Goal: Find specific page/section: Find specific page/section

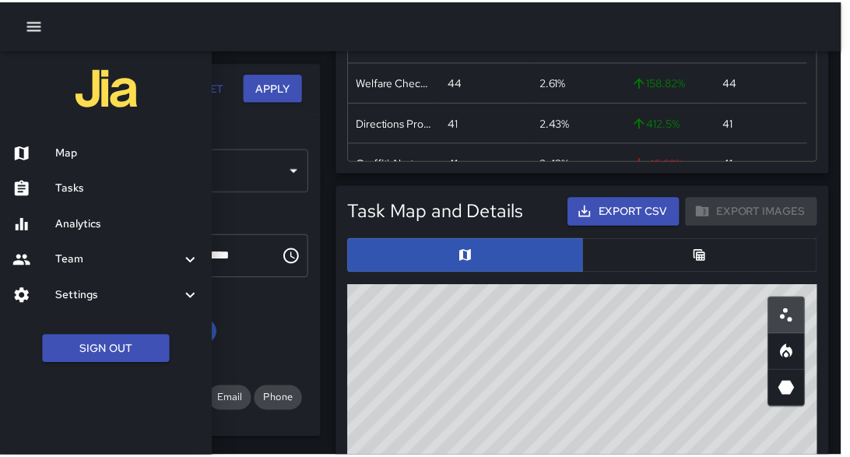
scroll to position [456, 464]
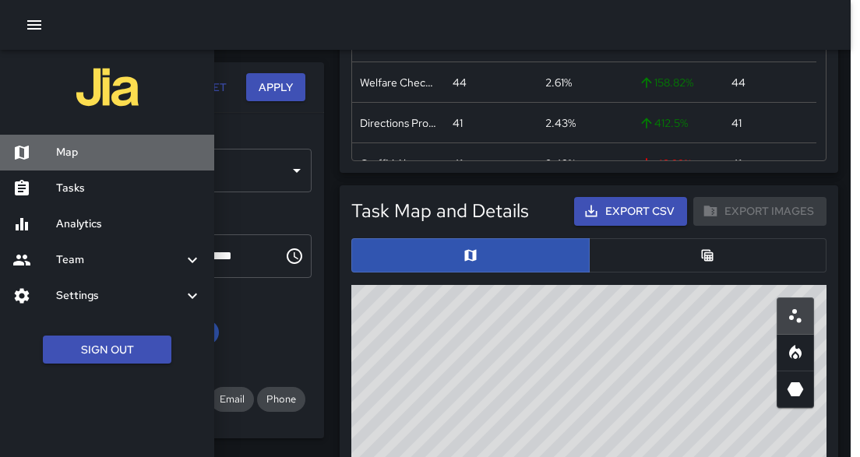
click at [69, 166] on div "Map" at bounding box center [107, 153] width 214 height 36
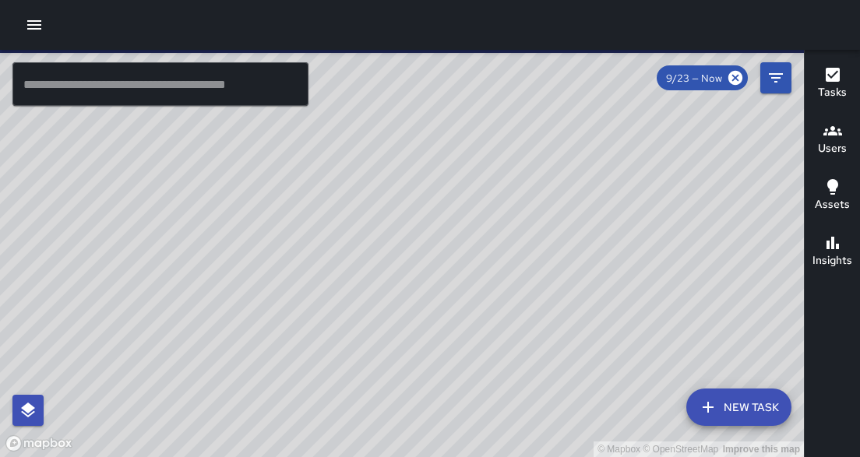
drag, startPoint x: 244, startPoint y: 234, endPoint x: 232, endPoint y: 166, distance: 69.5
click at [214, 149] on div "© Mapbox © OpenStreetMap Improve this map" at bounding box center [401, 253] width 803 height 407
drag, startPoint x: 343, startPoint y: 343, endPoint x: 381, endPoint y: 227, distance: 122.1
click at [381, 227] on div "© Mapbox © OpenStreetMap Improve this map" at bounding box center [401, 253] width 803 height 407
drag, startPoint x: 309, startPoint y: 254, endPoint x: 260, endPoint y: 305, distance: 71.0
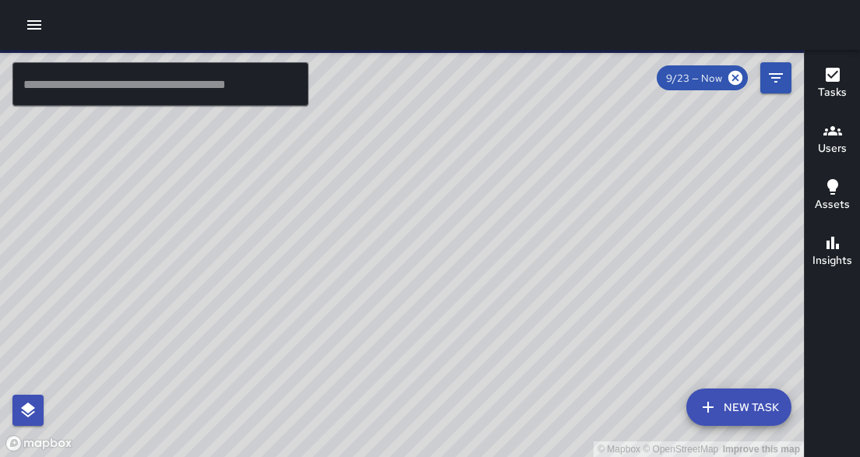
click at [260, 305] on div "© Mapbox © OpenStreetMap Improve this map" at bounding box center [401, 253] width 803 height 407
drag, startPoint x: 362, startPoint y: 150, endPoint x: 427, endPoint y: 304, distance: 166.7
click at [427, 304] on div "© Mapbox © OpenStreetMap Improve this map" at bounding box center [401, 253] width 803 height 407
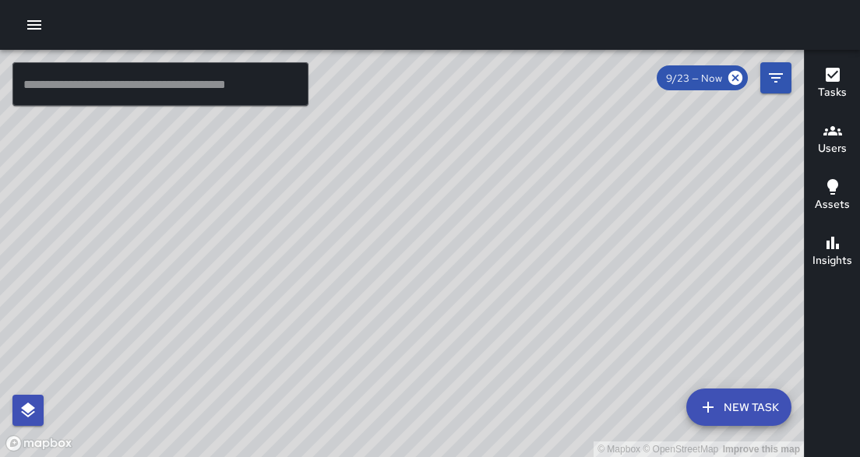
drag, startPoint x: 426, startPoint y: 213, endPoint x: 445, endPoint y: 321, distance: 109.8
click at [445, 325] on div "© Mapbox © OpenStreetMap Improve this map" at bounding box center [401, 253] width 803 height 407
click at [231, 97] on input "text" at bounding box center [160, 84] width 296 height 44
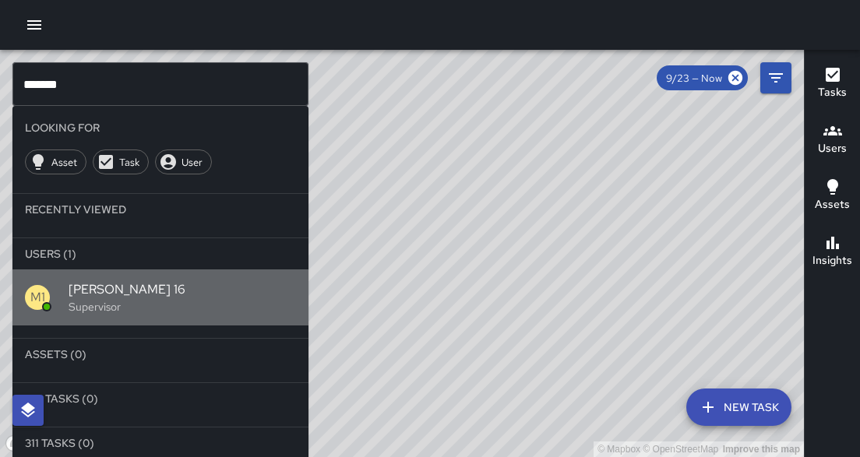
click at [89, 301] on p "Supervisor" at bounding box center [182, 307] width 227 height 16
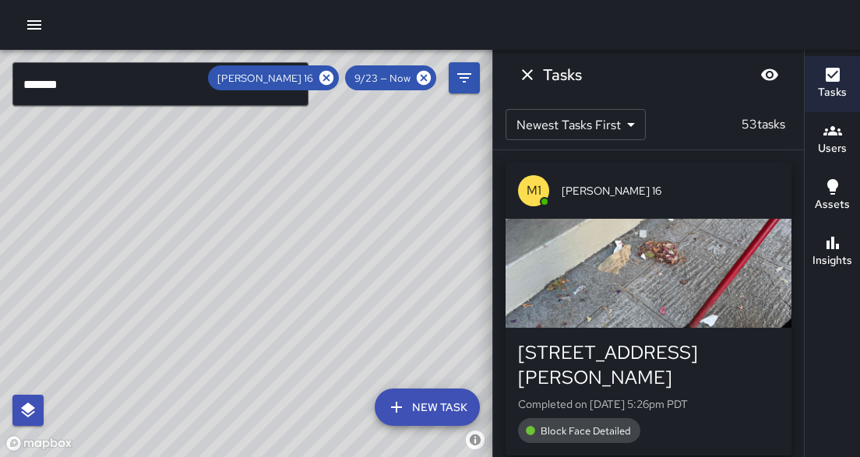
click at [235, 207] on div "© Mapbox © OpenStreetMap Improve this map" at bounding box center [246, 253] width 492 height 407
drag, startPoint x: 209, startPoint y: 191, endPoint x: 237, endPoint y: 301, distance: 113.5
click at [204, 360] on div "© Mapbox © OpenStreetMap Improve this map" at bounding box center [246, 253] width 492 height 407
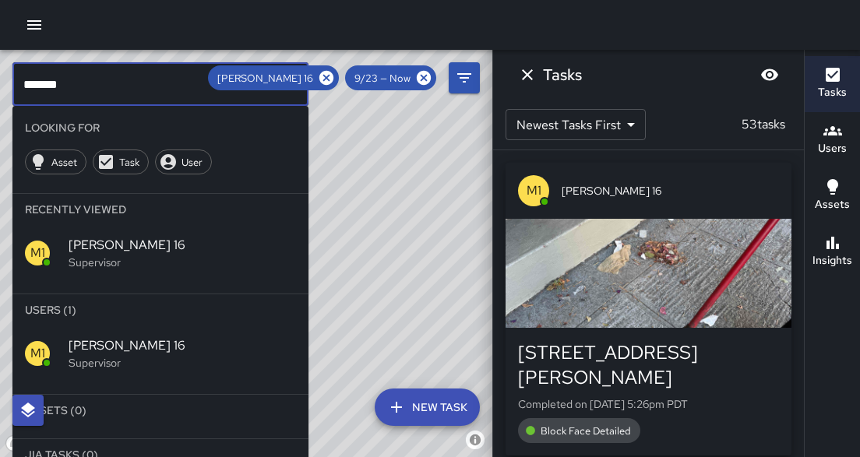
click at [135, 76] on input "*******" at bounding box center [160, 84] width 296 height 44
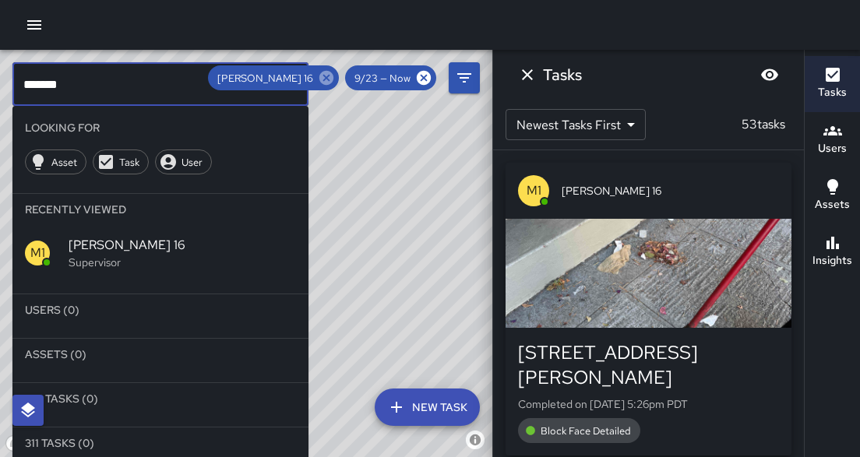
click at [330, 76] on icon at bounding box center [326, 78] width 14 height 14
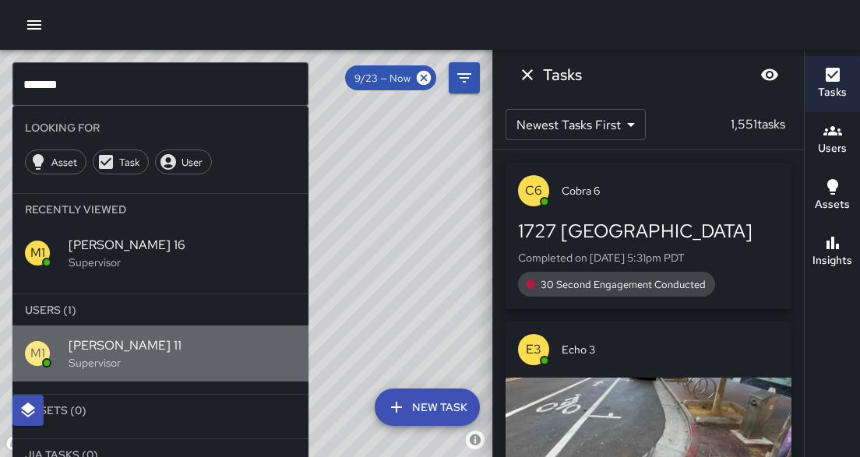
click at [66, 343] on div "M1" at bounding box center [47, 353] width 44 height 25
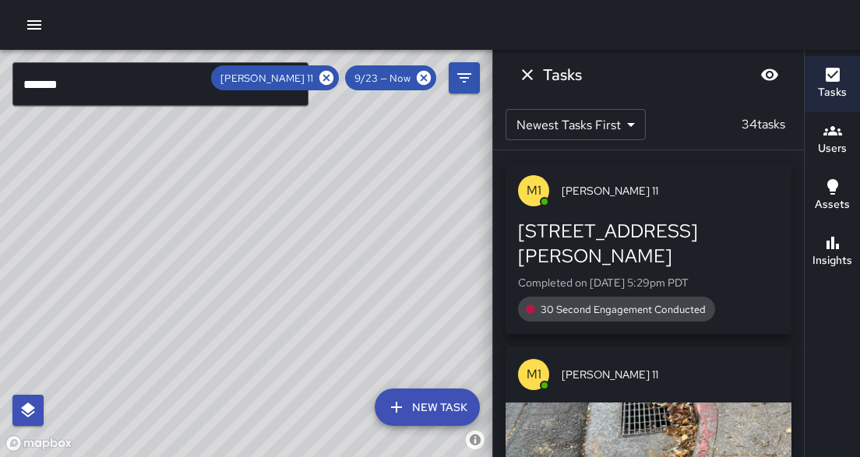
click at [109, 74] on input "*******" at bounding box center [160, 84] width 296 height 44
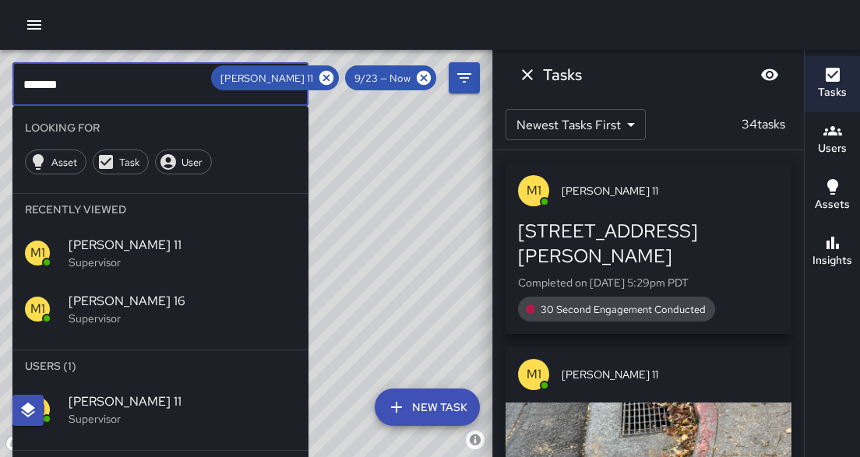
click at [110, 79] on input "*******" at bounding box center [160, 84] width 296 height 44
click at [324, 83] on icon at bounding box center [326, 78] width 14 height 14
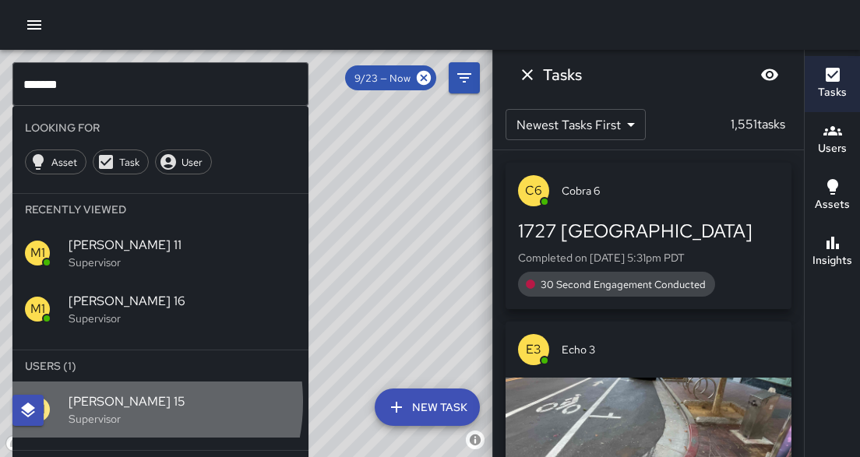
click at [110, 401] on span "[PERSON_NAME] 15" at bounding box center [182, 401] width 227 height 19
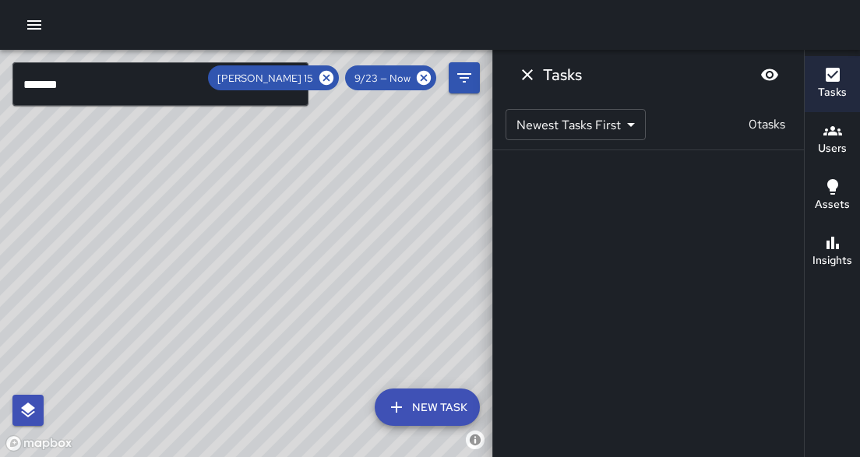
click at [333, 74] on icon at bounding box center [326, 77] width 17 height 17
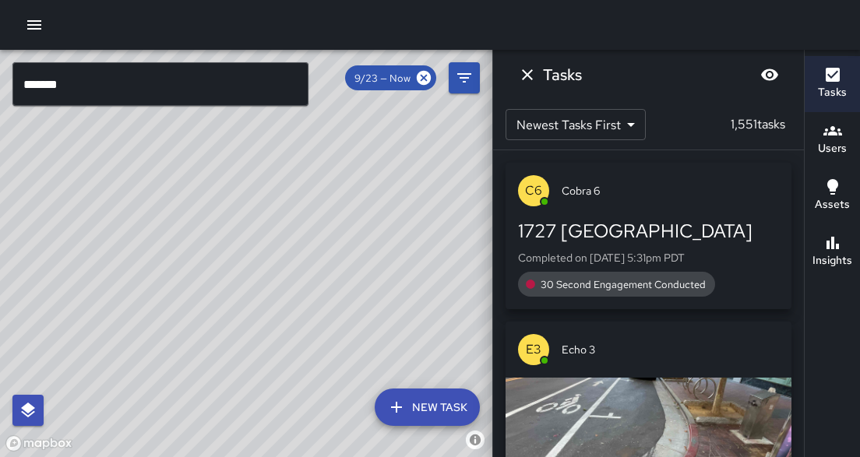
drag, startPoint x: 207, startPoint y: 191, endPoint x: 190, endPoint y: 191, distance: 17.1
click at [190, 191] on div "© Mapbox © OpenStreetMap Improve this map" at bounding box center [246, 253] width 492 height 407
drag, startPoint x: 344, startPoint y: 146, endPoint x: 468, endPoint y: 272, distance: 176.7
click at [486, 272] on div "© Mapbox © OpenStreetMap Improve this map" at bounding box center [246, 253] width 492 height 407
drag, startPoint x: 287, startPoint y: 246, endPoint x: 382, endPoint y: 271, distance: 98.2
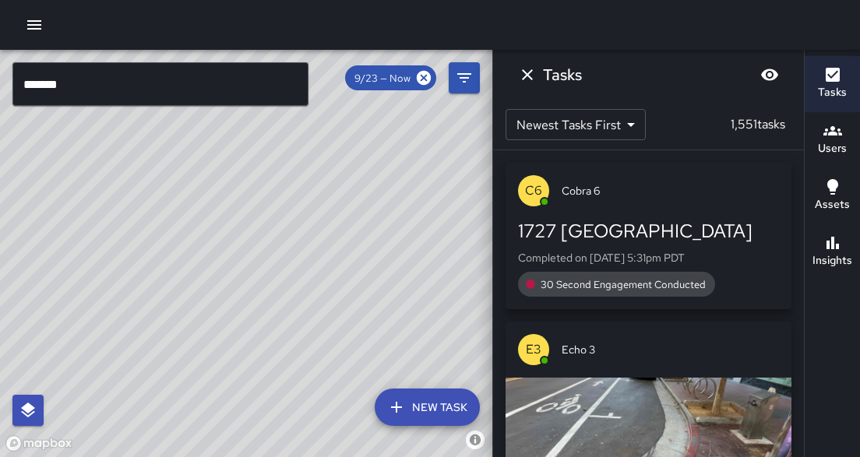
click at [381, 271] on div "© Mapbox © OpenStreetMap Improve this map" at bounding box center [246, 253] width 492 height 407
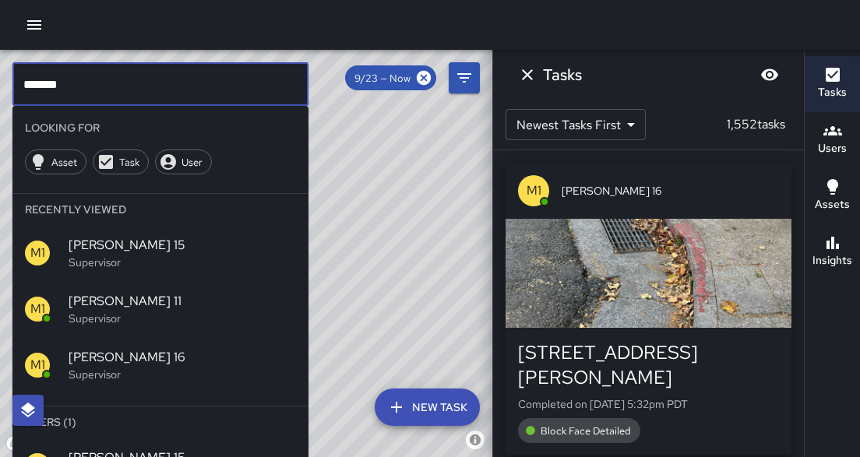
click at [118, 95] on input "*******" at bounding box center [160, 84] width 296 height 44
click at [432, 297] on div "© Mapbox © OpenStreetMap Improve this map" at bounding box center [246, 253] width 492 height 407
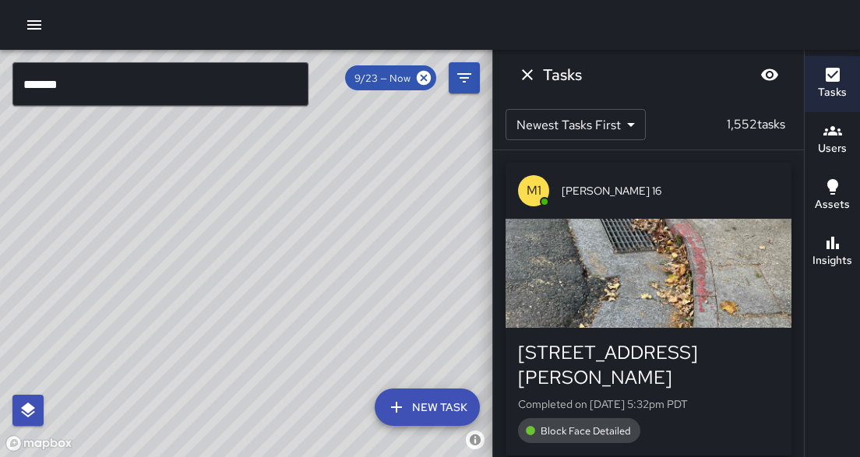
drag, startPoint x: 451, startPoint y: 202, endPoint x: 381, endPoint y: 206, distance: 70.2
click at [408, 202] on div "© Mapbox © OpenStreetMap Improve this map" at bounding box center [246, 253] width 492 height 407
drag, startPoint x: 77, startPoint y: 299, endPoint x: 396, endPoint y: 336, distance: 321.4
click at [374, 339] on div "© Mapbox © OpenStreetMap Improve this map" at bounding box center [246, 253] width 492 height 407
drag, startPoint x: 378, startPoint y: 264, endPoint x: -7, endPoint y: 272, distance: 384.7
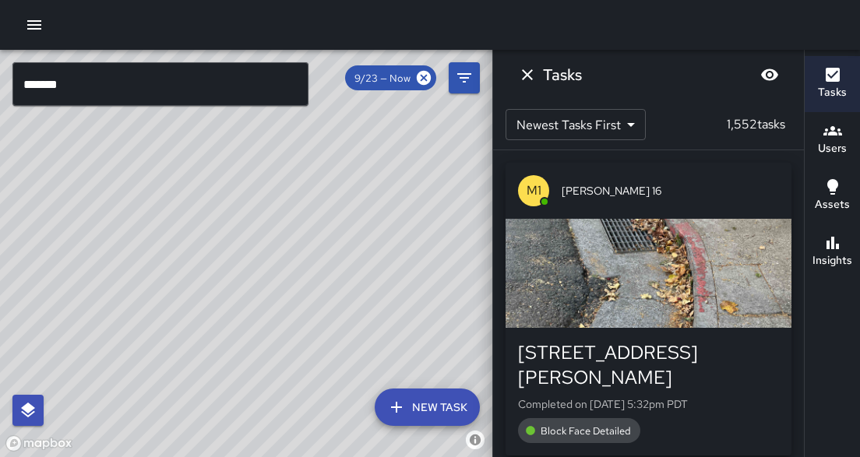
click at [0, 272] on html "© Mapbox © OpenStreetMap Improve this map ******* ​ New Task 9/23 — Now Map Lay…" at bounding box center [430, 228] width 860 height 457
drag, startPoint x: 174, startPoint y: 212, endPoint x: 570, endPoint y: 171, distance: 398.3
click at [571, 157] on div "© Mapbox © OpenStreetMap Improve this map ******* ​ New Task 9/23 — Now Map Lay…" at bounding box center [430, 253] width 860 height 407
drag, startPoint x: 215, startPoint y: 326, endPoint x: 336, endPoint y: 124, distance: 235.7
click at [357, 93] on div "© Mapbox © OpenStreetMap Improve this map" at bounding box center [246, 253] width 492 height 407
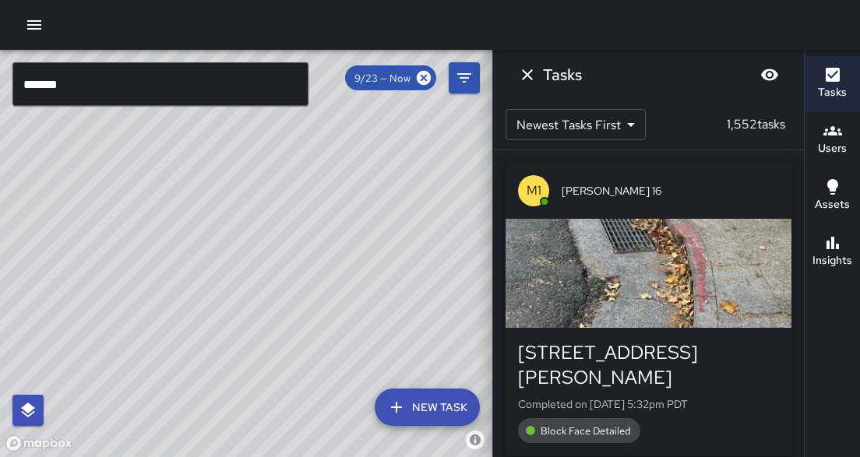
click at [230, 427] on div "© Mapbox © OpenStreetMap Improve this map" at bounding box center [246, 253] width 492 height 407
drag, startPoint x: 236, startPoint y: 282, endPoint x: 483, endPoint y: 195, distance: 262.2
click at [483, 195] on div "© Mapbox © OpenStreetMap Improve this map" at bounding box center [246, 253] width 492 height 407
drag, startPoint x: 241, startPoint y: 394, endPoint x: 265, endPoint y: 163, distance: 232.5
click at [265, 163] on div "© Mapbox © OpenStreetMap Improve this map" at bounding box center [246, 253] width 492 height 407
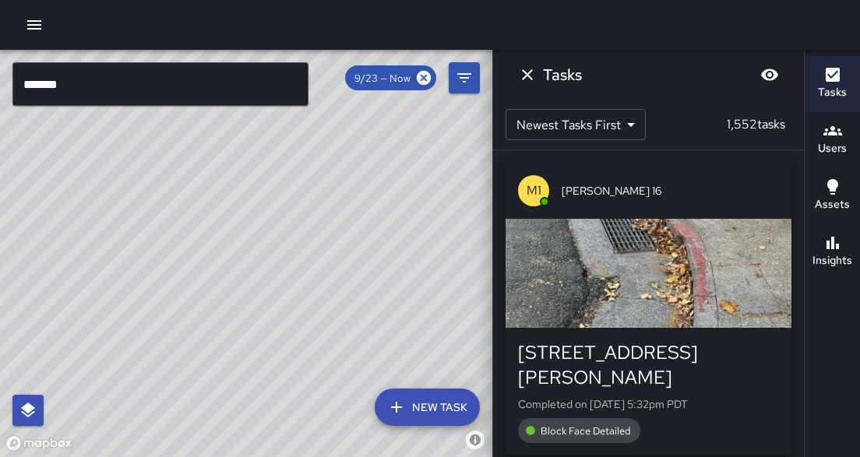
drag, startPoint x: 322, startPoint y: 397, endPoint x: 368, endPoint y: 77, distance: 323.4
click at [369, 75] on div "© Mapbox © OpenStreetMap Improve this map ******* ​ New Task 9/23 — Now Map Lay…" at bounding box center [246, 253] width 492 height 407
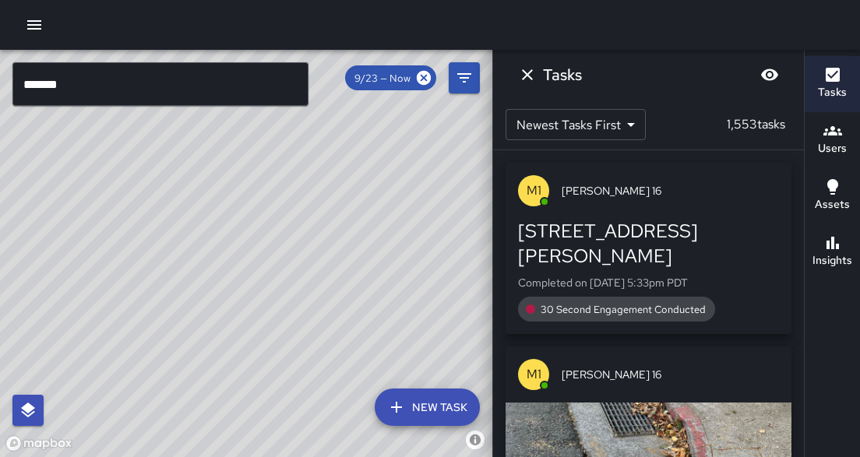
drag, startPoint x: 164, startPoint y: 318, endPoint x: 431, endPoint y: 249, distance: 274.9
click at [431, 249] on div "© Mapbox © OpenStreetMap Improve this map" at bounding box center [246, 253] width 492 height 407
drag, startPoint x: 226, startPoint y: 340, endPoint x: 376, endPoint y: 167, distance: 229.6
click at [377, 167] on div "© Mapbox © OpenStreetMap Improve this map" at bounding box center [246, 253] width 492 height 407
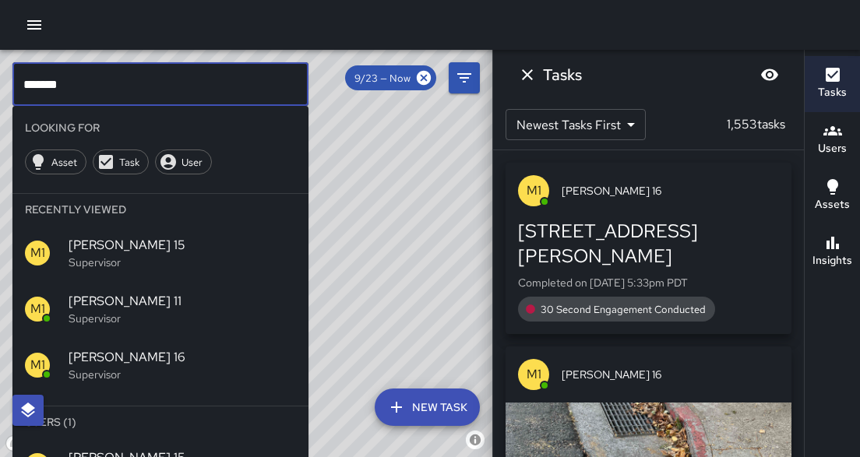
click at [153, 93] on input "*******" at bounding box center [160, 84] width 296 height 44
click at [254, 93] on input "*******" at bounding box center [160, 84] width 296 height 44
click at [104, 254] on span "[PERSON_NAME] 15" at bounding box center [182, 245] width 227 height 19
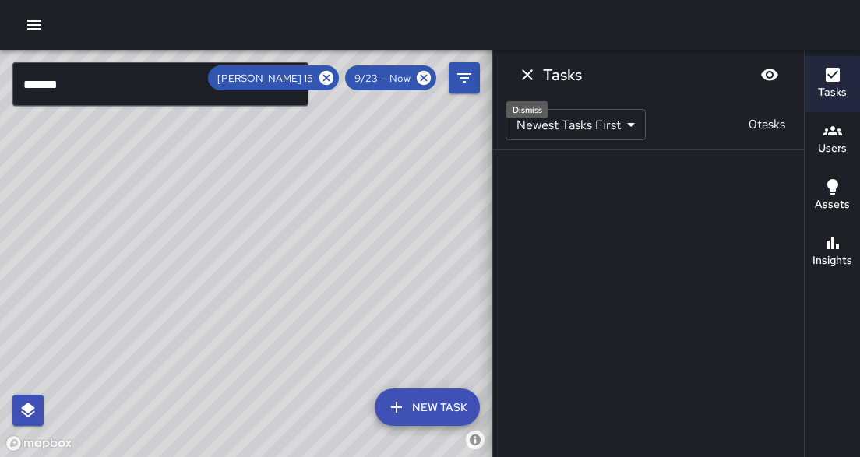
click at [520, 73] on icon "Dismiss" at bounding box center [527, 74] width 19 height 19
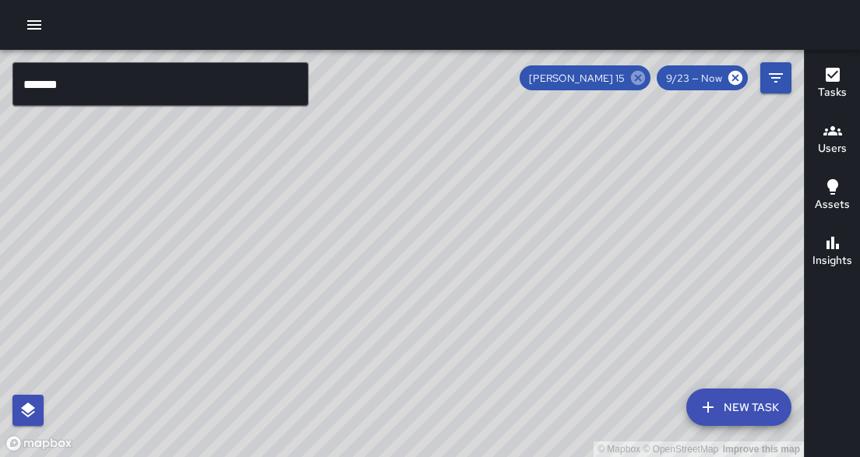
click at [640, 81] on icon at bounding box center [638, 78] width 14 height 14
click at [111, 93] on input "*******" at bounding box center [160, 84] width 296 height 44
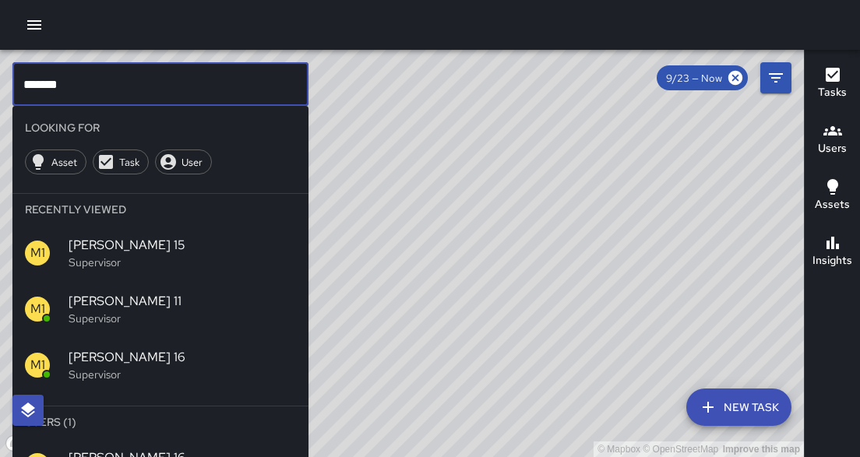
type input "*******"
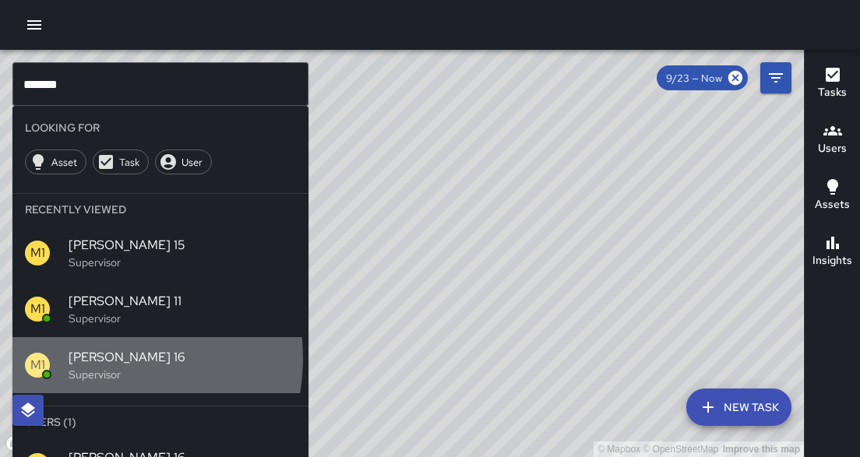
click at [90, 358] on span "[PERSON_NAME] 16" at bounding box center [182, 357] width 227 height 19
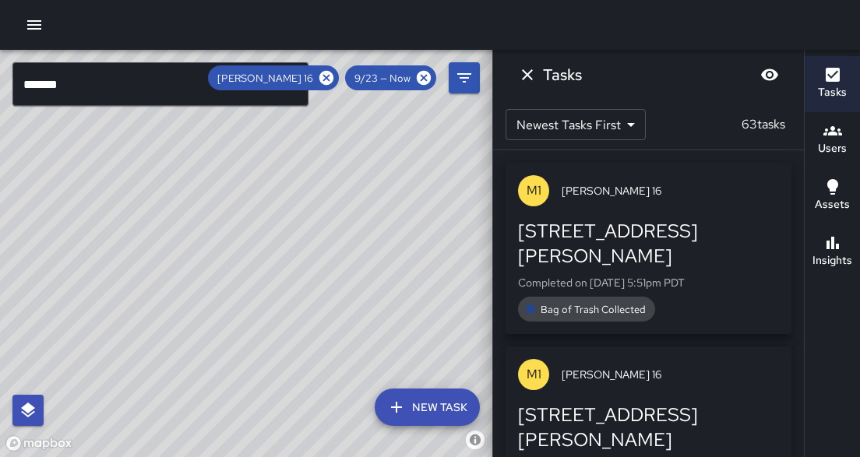
drag, startPoint x: 395, startPoint y: 197, endPoint x: 411, endPoint y: 233, distance: 39.4
click at [411, 233] on div "© Mapbox © OpenStreetMap Improve this map" at bounding box center [246, 253] width 492 height 407
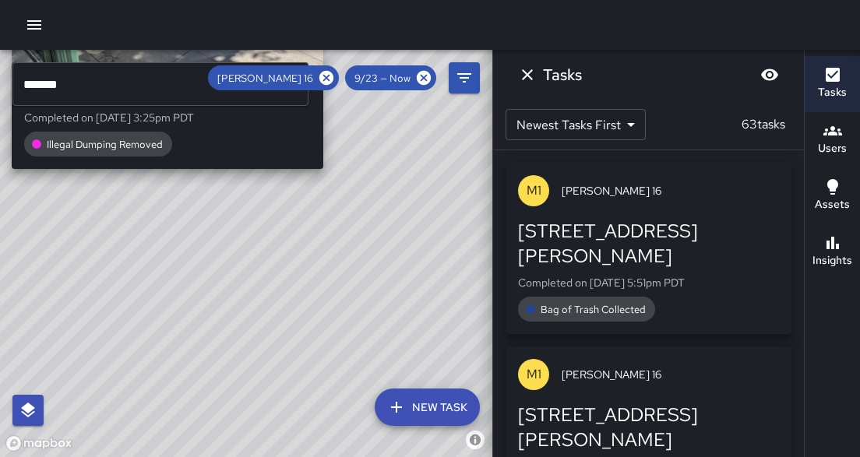
click at [329, 180] on div "© Mapbox © OpenStreetMap Improve this map M1 [PERSON_NAME] 16 [STREET_ADDRESS] …" at bounding box center [246, 253] width 492 height 407
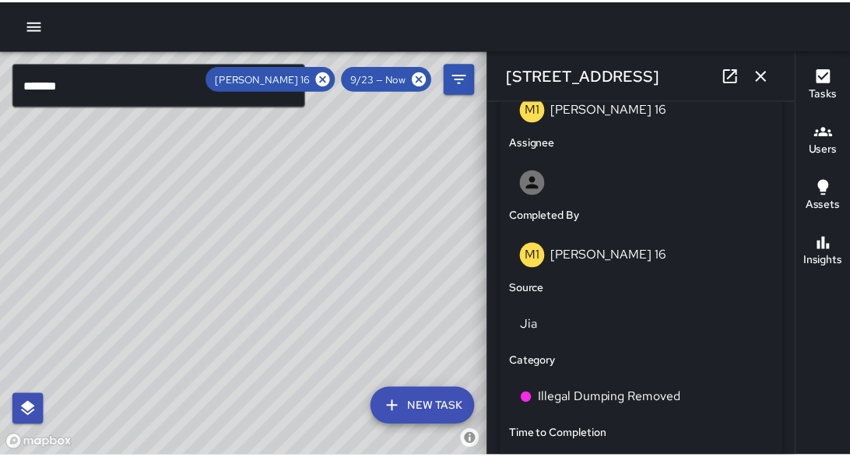
scroll to position [849, 0]
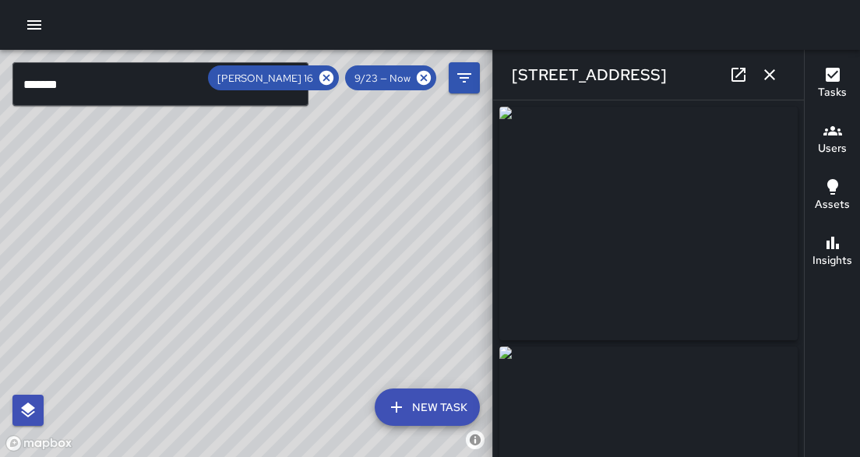
click at [772, 72] on icon "button" at bounding box center [769, 74] width 11 height 11
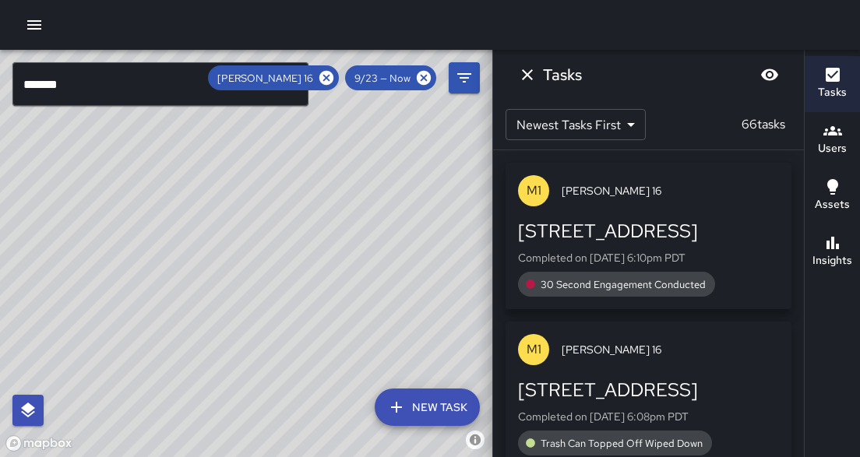
click at [326, 80] on icon at bounding box center [326, 78] width 14 height 14
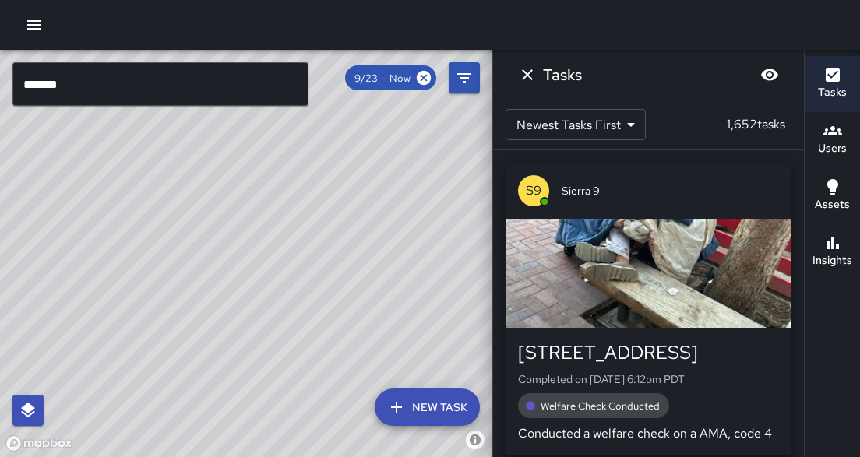
click at [36, 32] on icon "button" at bounding box center [34, 25] width 19 height 19
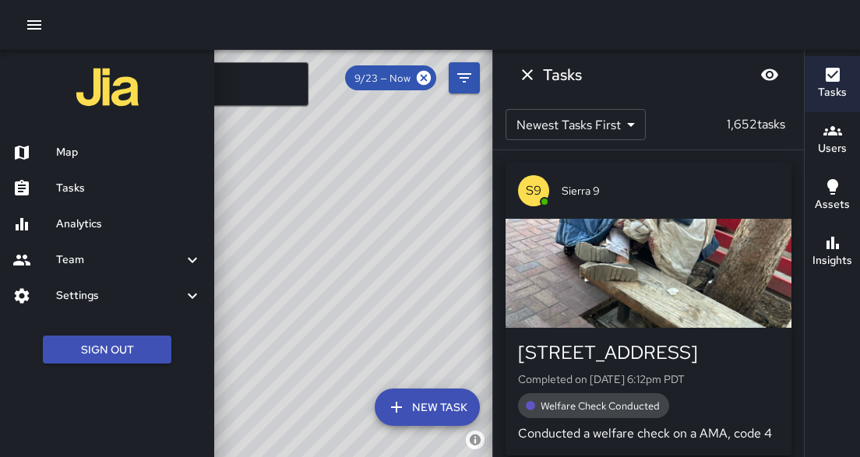
click at [54, 195] on div at bounding box center [34, 188] width 44 height 19
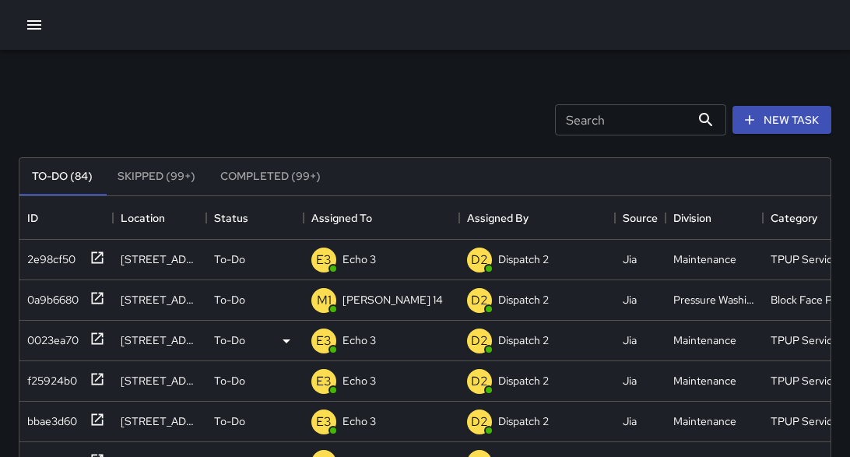
scroll to position [650, 802]
click at [40, 19] on icon "button" at bounding box center [34, 25] width 19 height 19
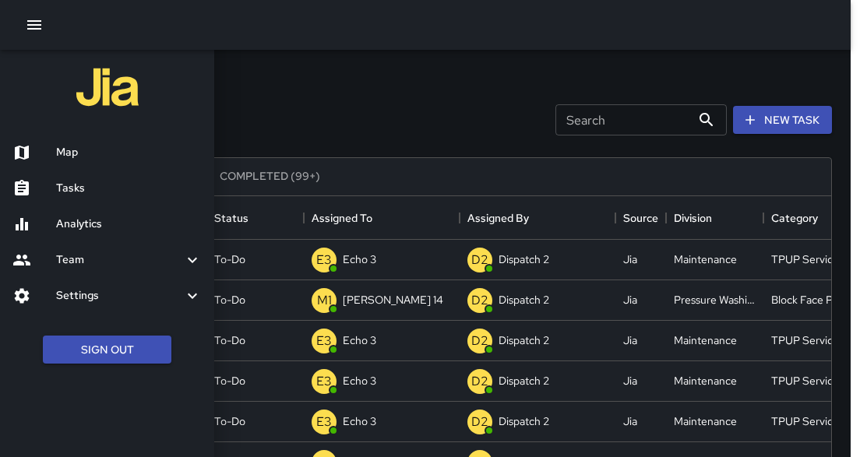
click at [90, 229] on h6 "Analytics" at bounding box center [129, 224] width 146 height 17
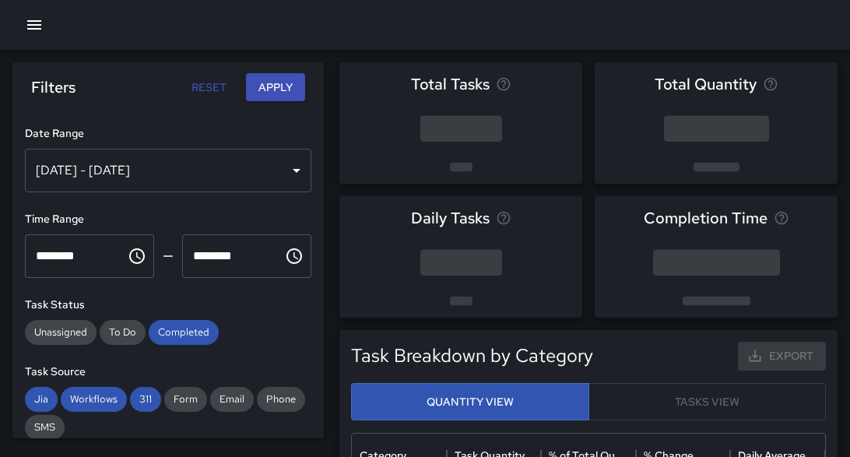
scroll to position [456, 464]
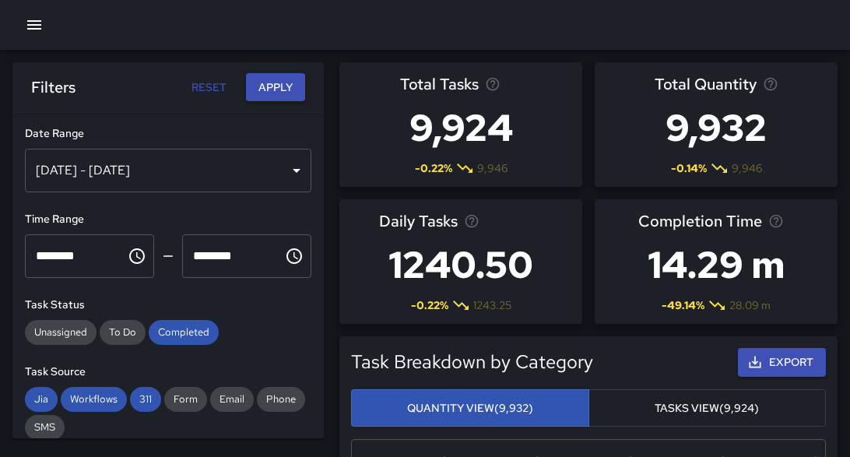
click at [292, 92] on button "Apply" at bounding box center [275, 87] width 59 height 29
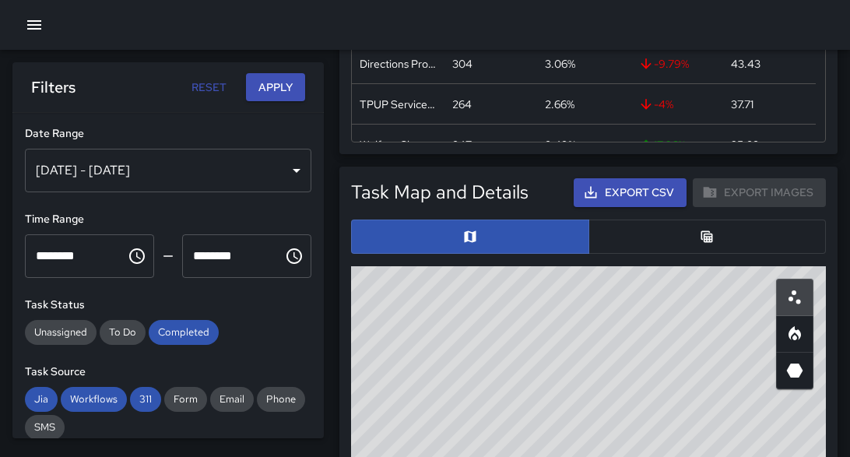
scroll to position [769, 0]
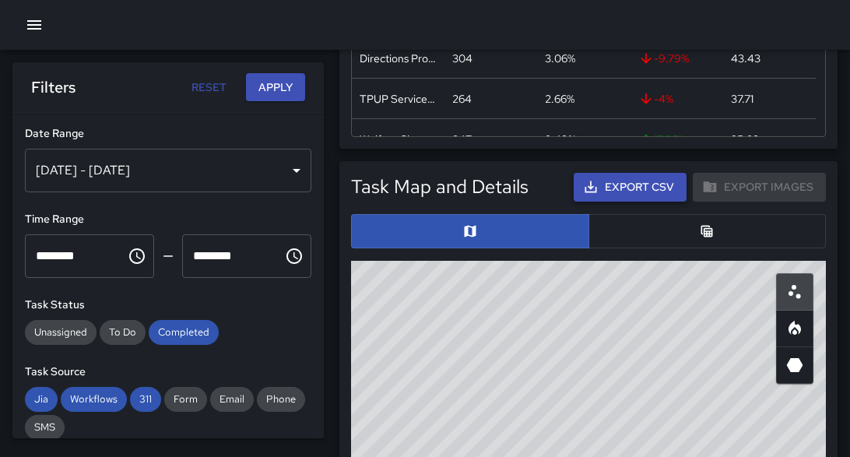
click at [630, 195] on button "Export CSV" at bounding box center [630, 187] width 113 height 29
click at [231, 175] on div "[DATE] - [DATE]" at bounding box center [168, 171] width 287 height 44
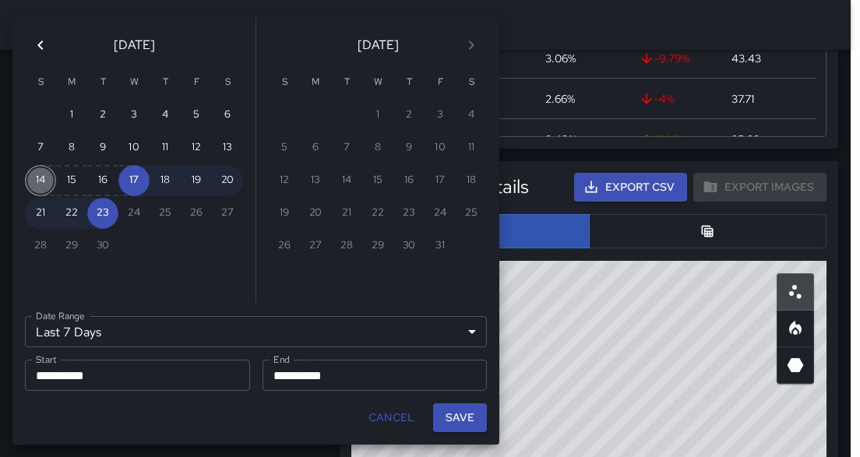
click at [37, 183] on button "14" at bounding box center [40, 180] width 31 height 31
type input "******"
type input "**********"
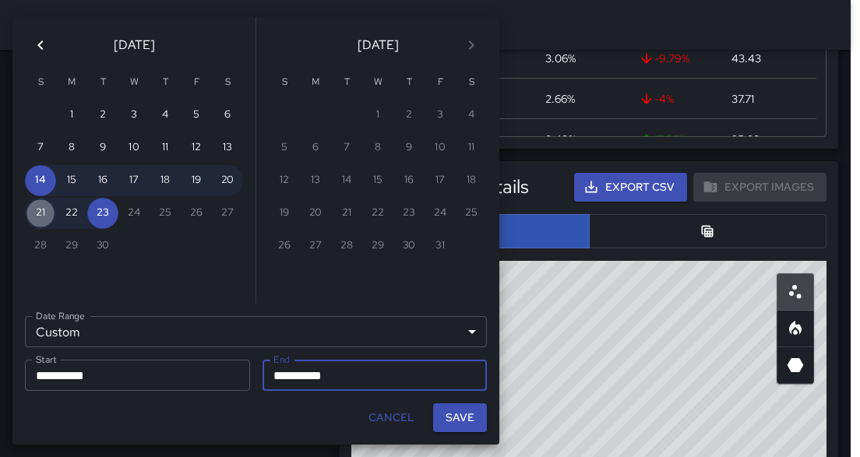
click at [42, 216] on button "21" at bounding box center [40, 213] width 31 height 31
type input "**********"
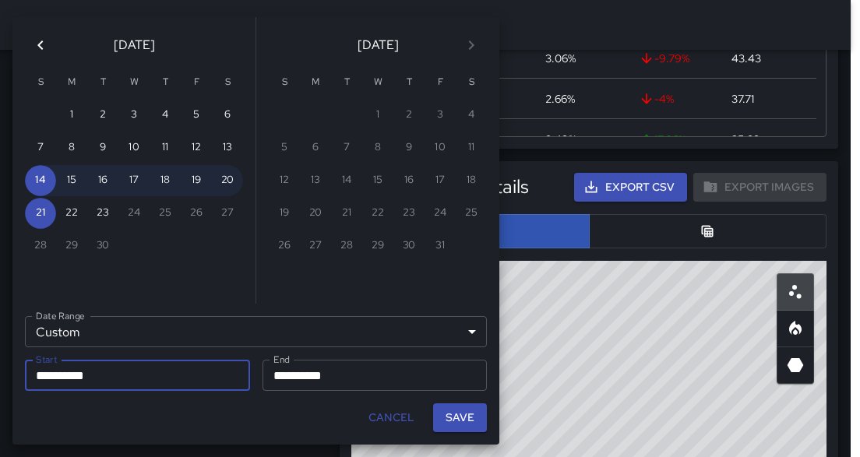
click at [448, 424] on button "Save" at bounding box center [460, 417] width 54 height 29
type input "**********"
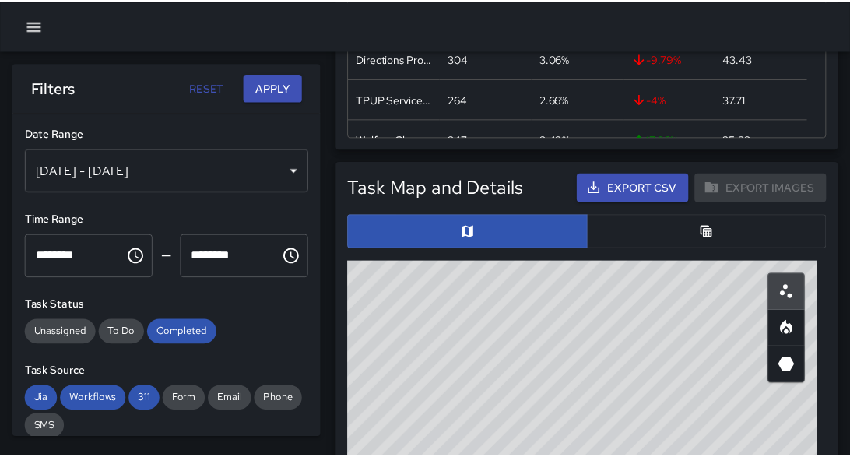
scroll to position [9, 9]
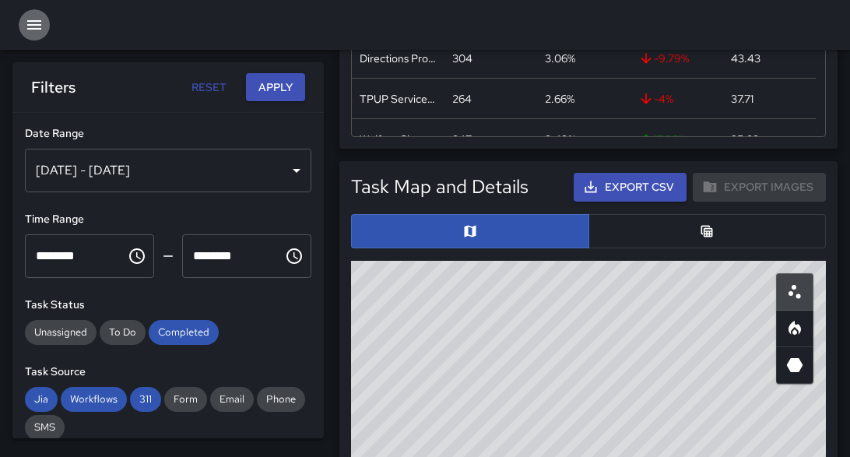
click at [37, 23] on icon "button" at bounding box center [34, 25] width 19 height 19
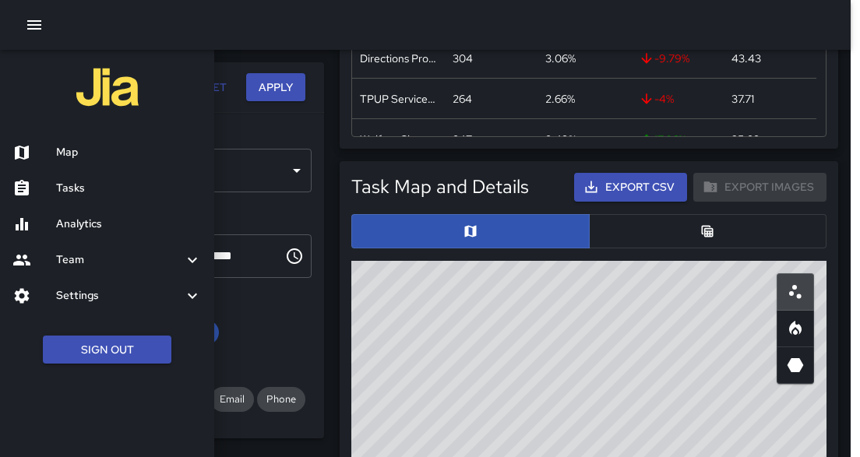
click at [107, 161] on div "Map" at bounding box center [107, 153] width 214 height 36
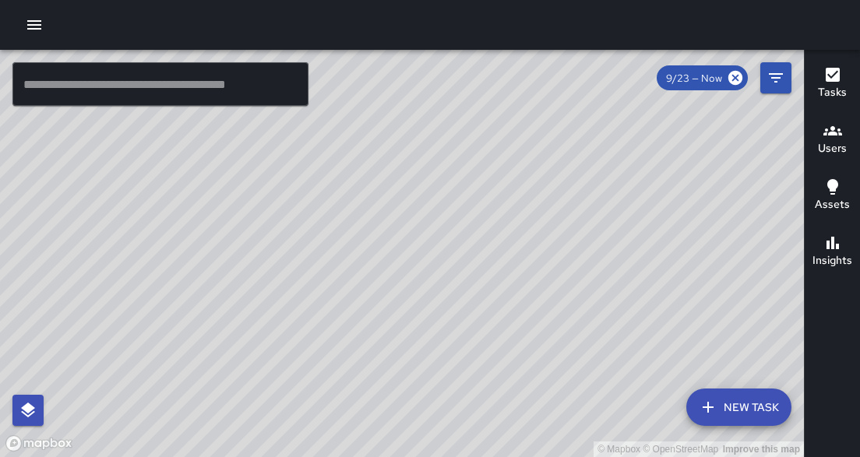
click at [229, 83] on input "text" at bounding box center [160, 84] width 296 height 44
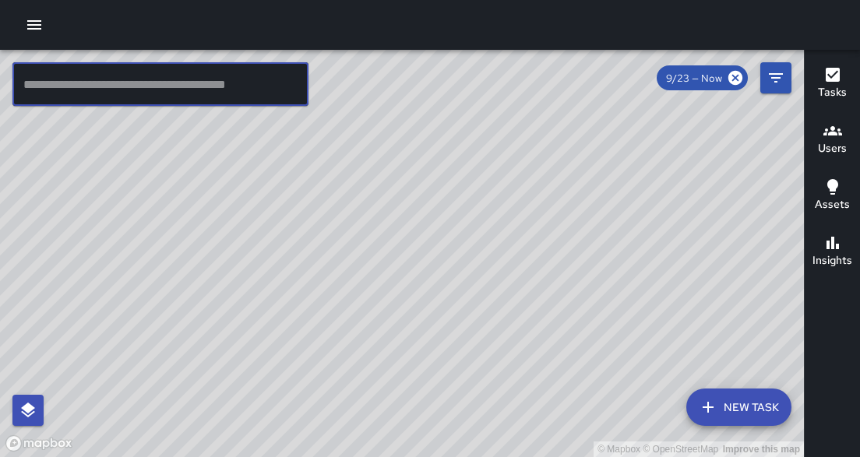
click at [239, 95] on input "text" at bounding box center [160, 84] width 296 height 44
type input "*"
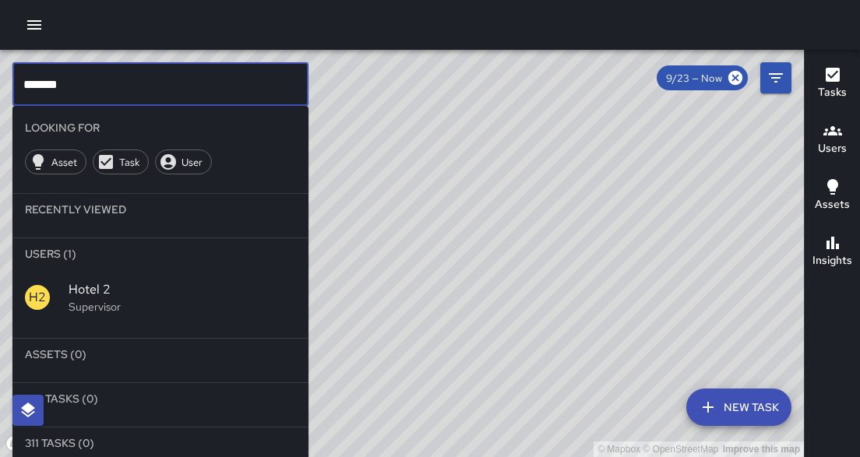
click at [58, 297] on div "H2" at bounding box center [47, 297] width 44 height 25
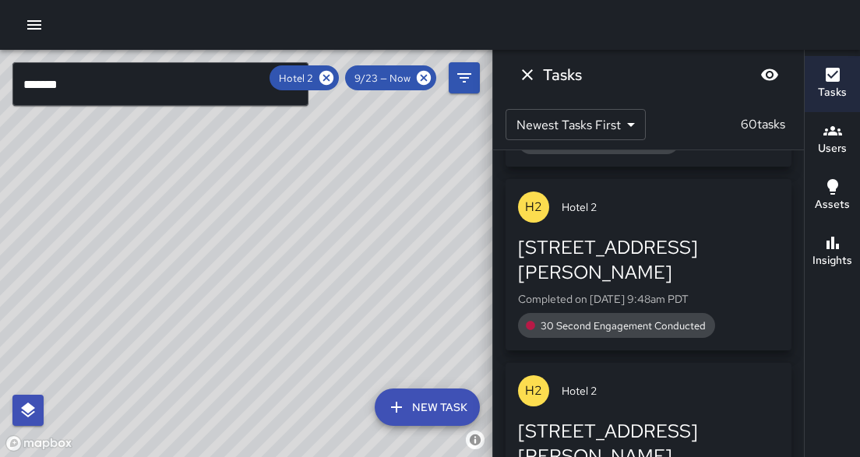
scroll to position [571, 0]
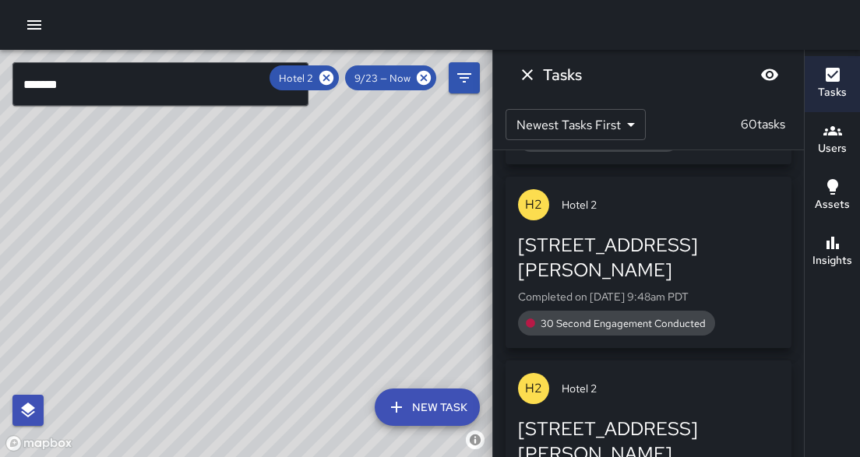
drag, startPoint x: 306, startPoint y: 211, endPoint x: 343, endPoint y: 274, distance: 73.3
click at [343, 273] on div "© Mapbox © OpenStreetMap Improve this map" at bounding box center [246, 253] width 492 height 407
drag, startPoint x: 273, startPoint y: 151, endPoint x: 362, endPoint y: 405, distance: 268.9
click at [362, 405] on div "© Mapbox © OpenStreetMap Improve this map" at bounding box center [246, 253] width 492 height 407
click at [328, 79] on icon at bounding box center [326, 78] width 14 height 14
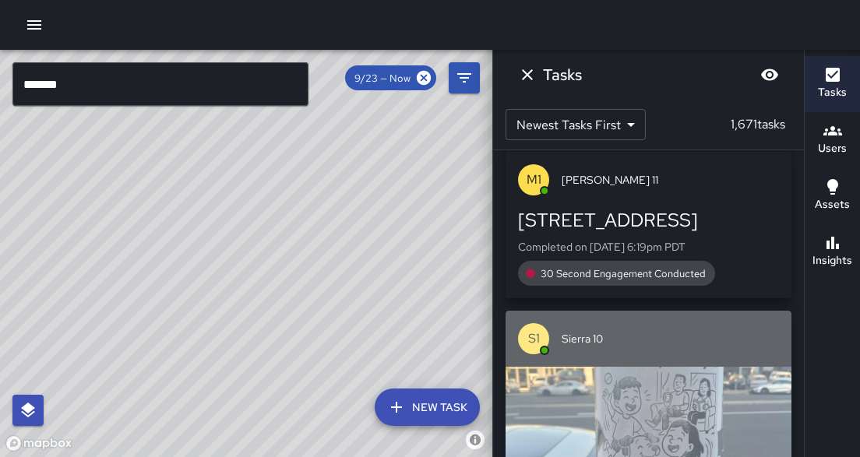
click at [628, 419] on div "button" at bounding box center [648, 421] width 286 height 109
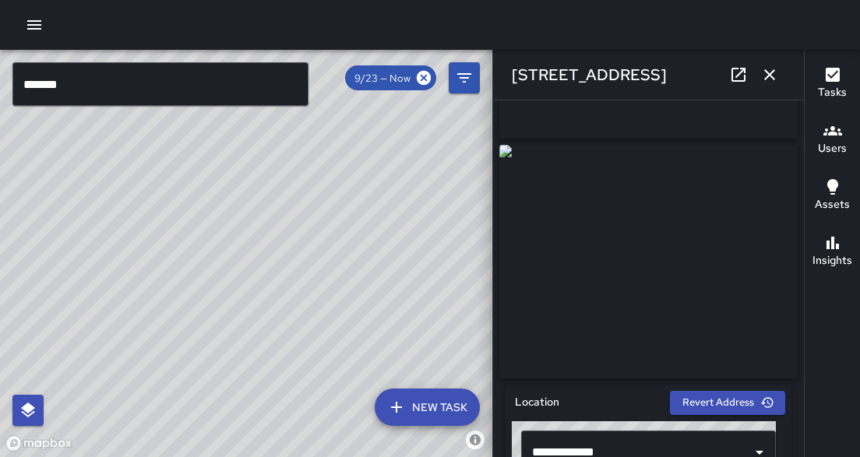
scroll to position [159, 0]
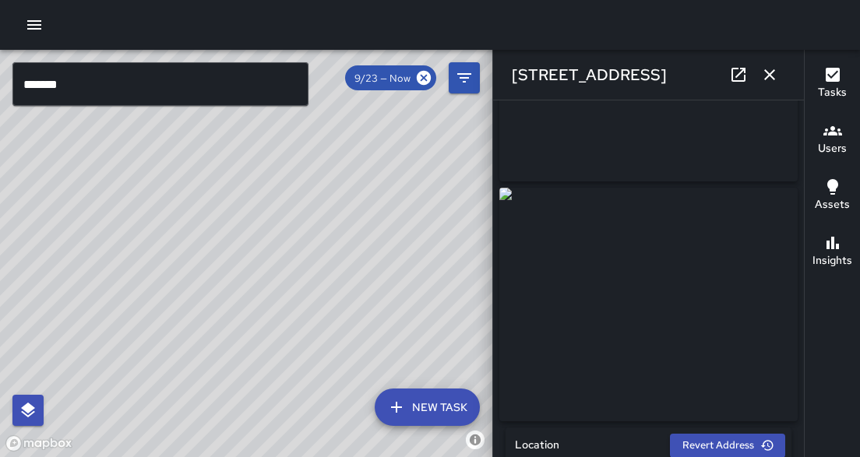
click at [789, 76] on div "[STREET_ADDRESS]" at bounding box center [648, 75] width 311 height 50
click at [769, 76] on icon "button" at bounding box center [769, 74] width 19 height 19
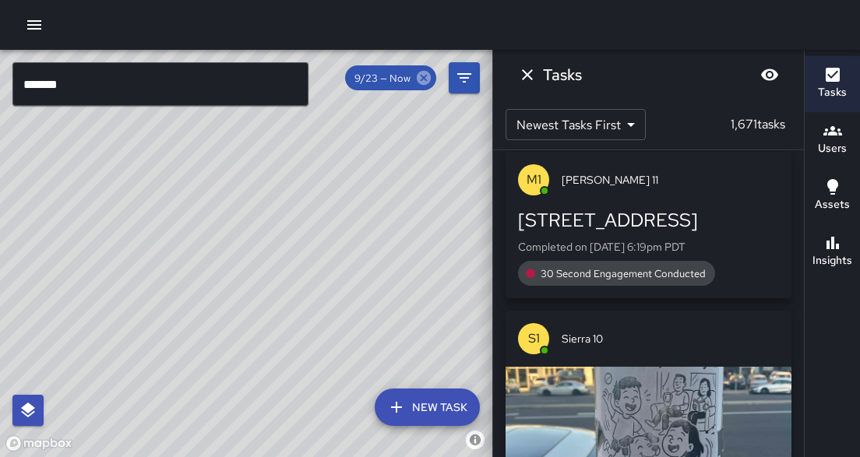
click at [424, 83] on icon at bounding box center [424, 78] width 14 height 14
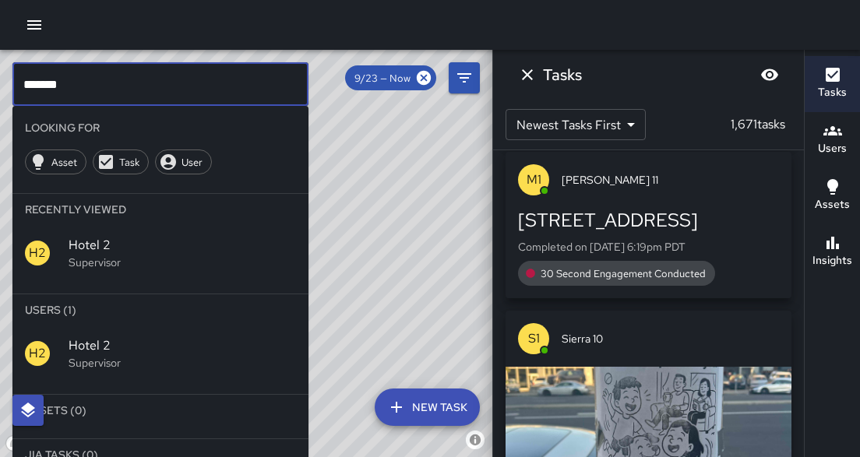
click at [186, 95] on input "*******" at bounding box center [160, 84] width 296 height 44
click at [187, 94] on input "*******" at bounding box center [160, 84] width 296 height 44
type input "********"
click at [100, 338] on span "Hotel 11" at bounding box center [182, 345] width 227 height 19
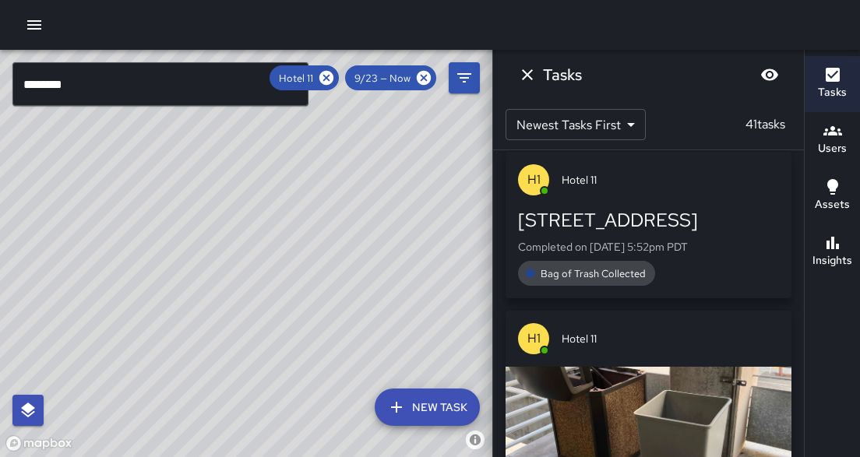
click at [382, 359] on div "© Mapbox © OpenStreetMap Improve this map" at bounding box center [246, 253] width 492 height 407
drag, startPoint x: 226, startPoint y: 374, endPoint x: 497, endPoint y: 103, distance: 384.3
click at [497, 103] on div "© Mapbox © OpenStreetMap Improve this map ******** ​ New Task Hotel 11 9/23 — N…" at bounding box center [430, 253] width 860 height 407
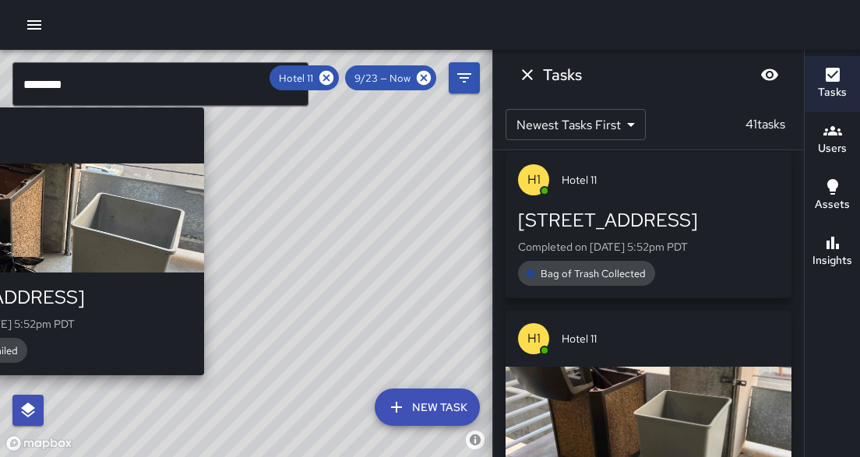
click at [209, 386] on div "© Mapbox © OpenStreetMap Improve this map H1 Hotel [STREET_ADDRESS] Completed o…" at bounding box center [246, 253] width 492 height 407
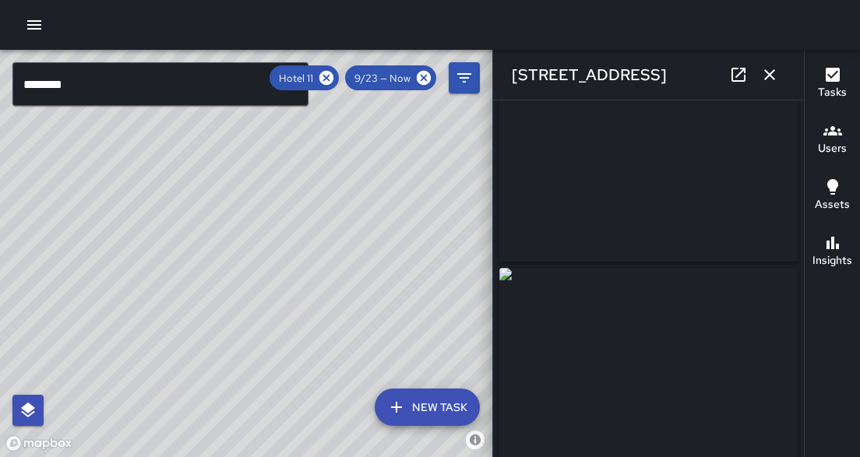
scroll to position [0, 0]
click at [332, 79] on icon at bounding box center [326, 78] width 14 height 14
